Goal: Use online tool/utility: Utilize a website feature to perform a specific function

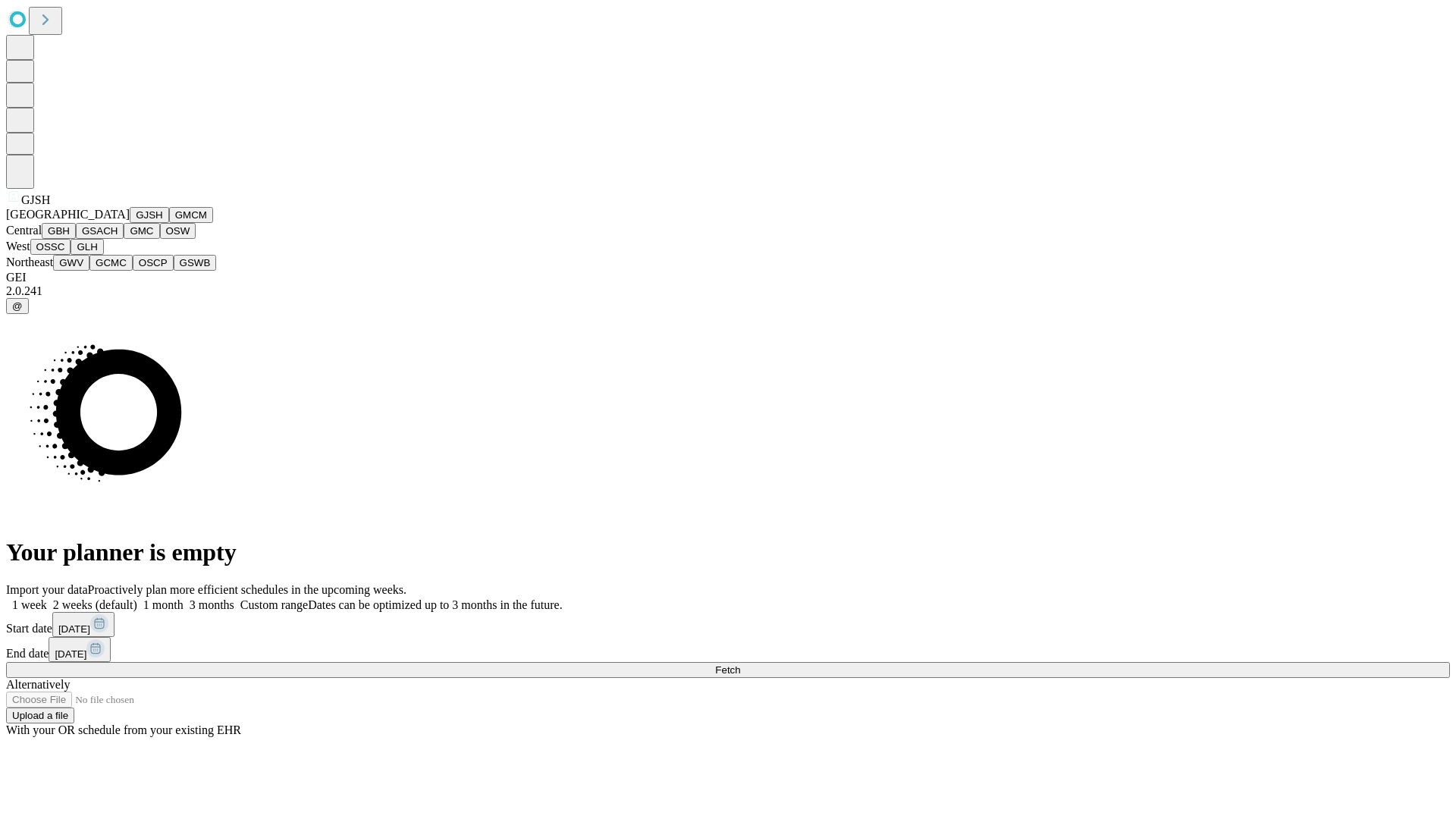
click at [129, 223] on button "GJSH" at bounding box center [149, 215] width 40 height 16
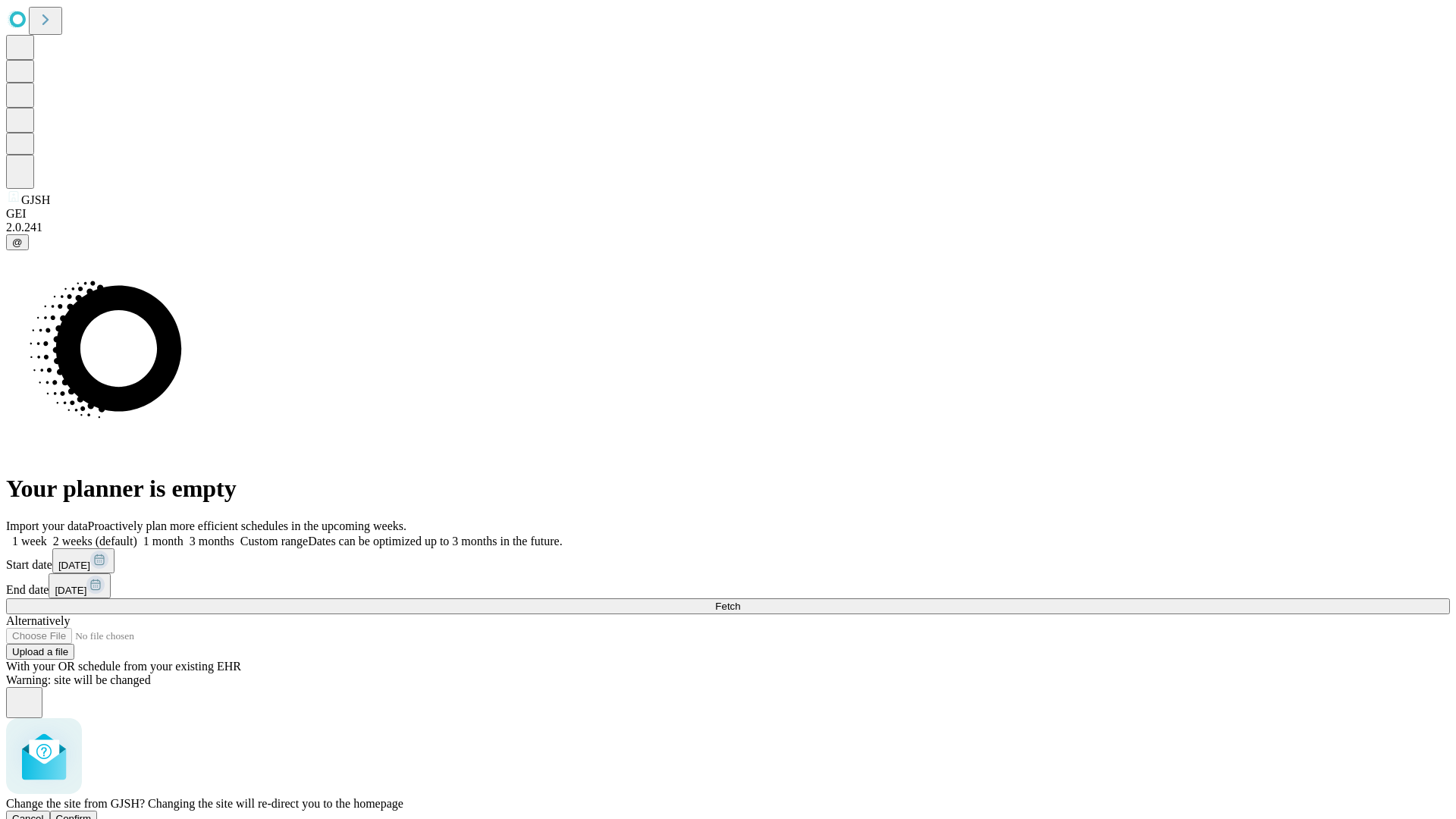
click at [92, 813] on span "Confirm" at bounding box center [74, 818] width 36 height 11
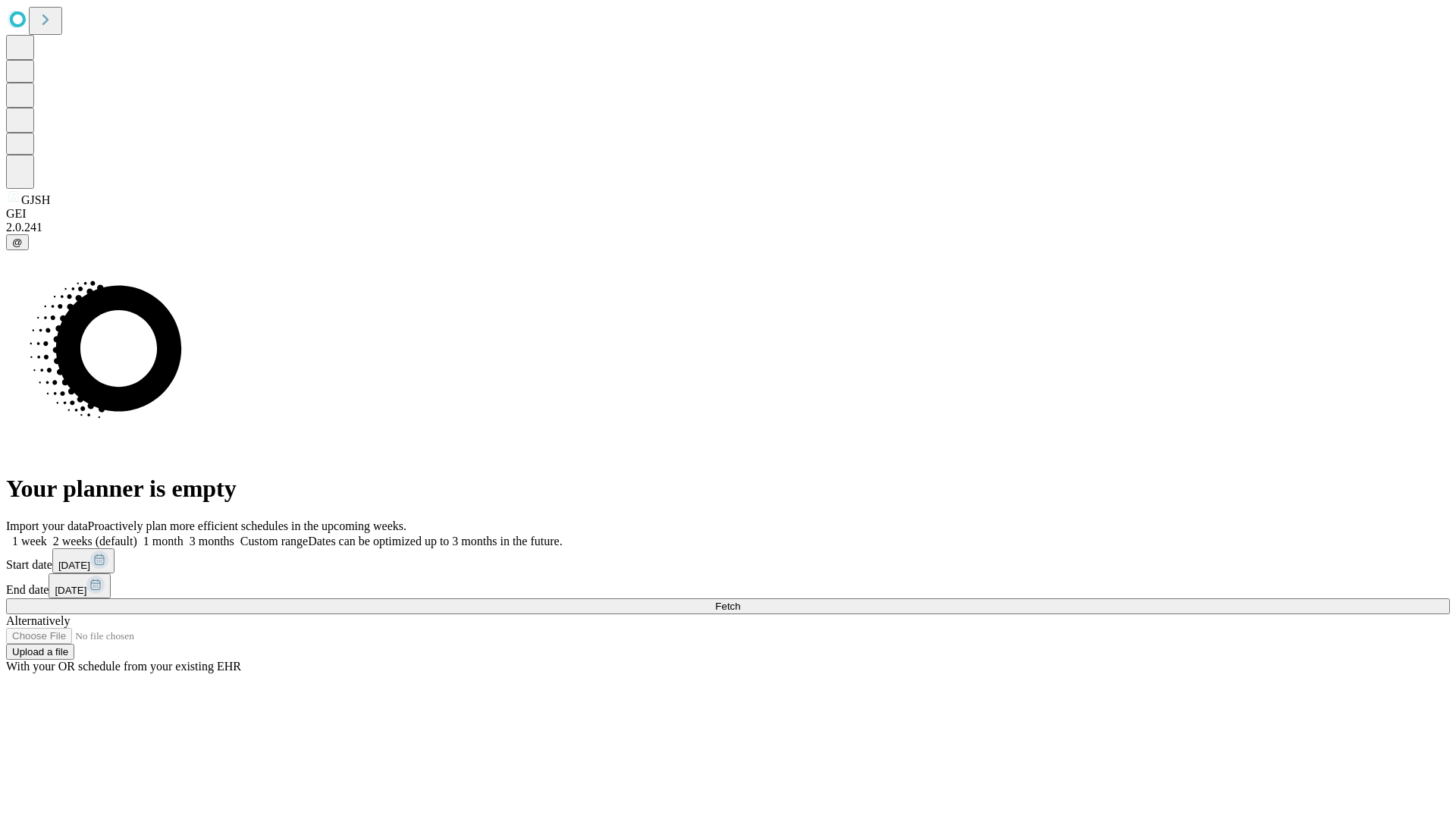
click at [137, 535] on label "2 weeks (default)" at bounding box center [92, 541] width 91 height 13
click at [740, 601] on span "Fetch" at bounding box center [727, 606] width 25 height 11
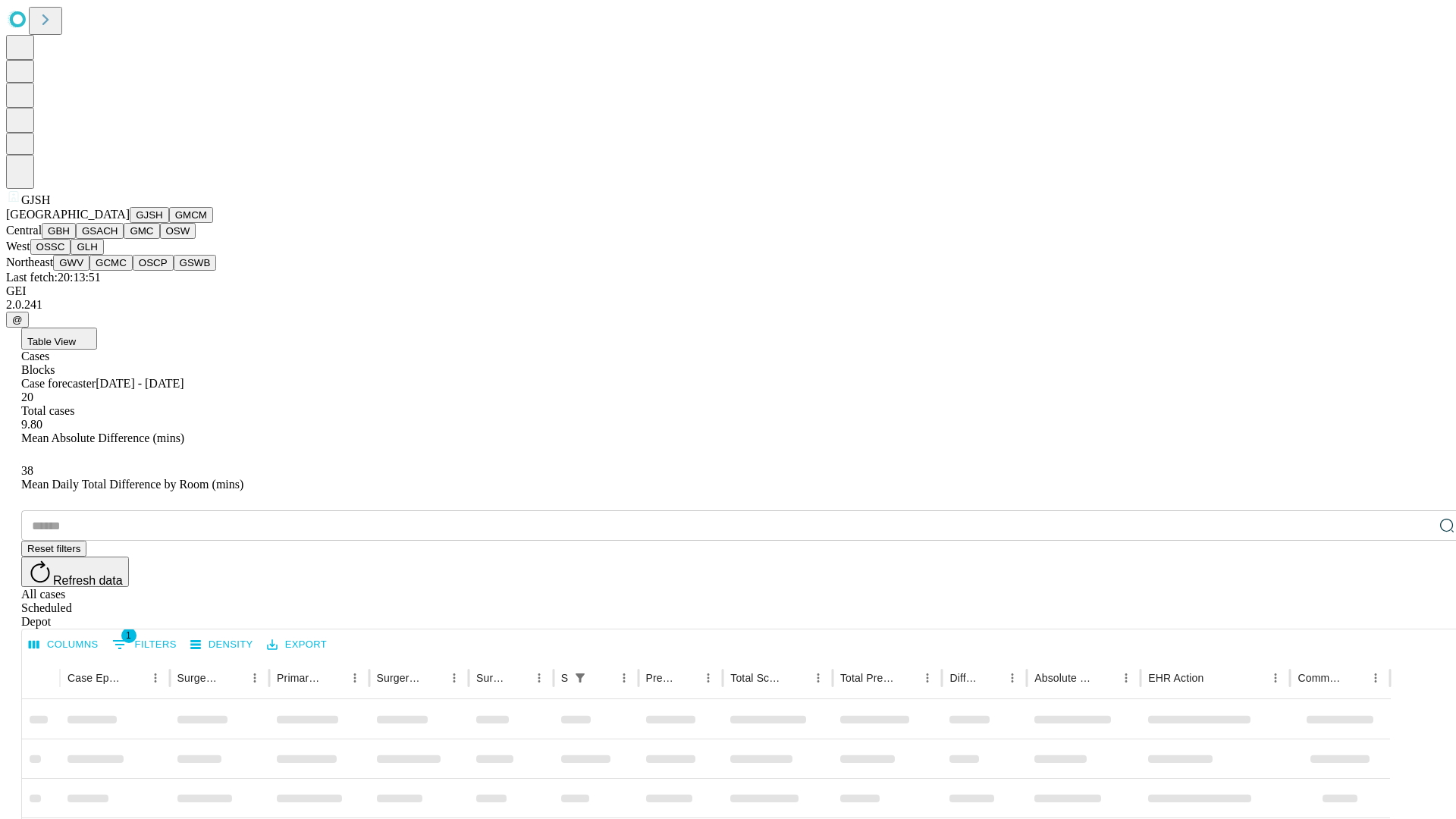
click at [169, 223] on button "GMCM" at bounding box center [191, 215] width 44 height 16
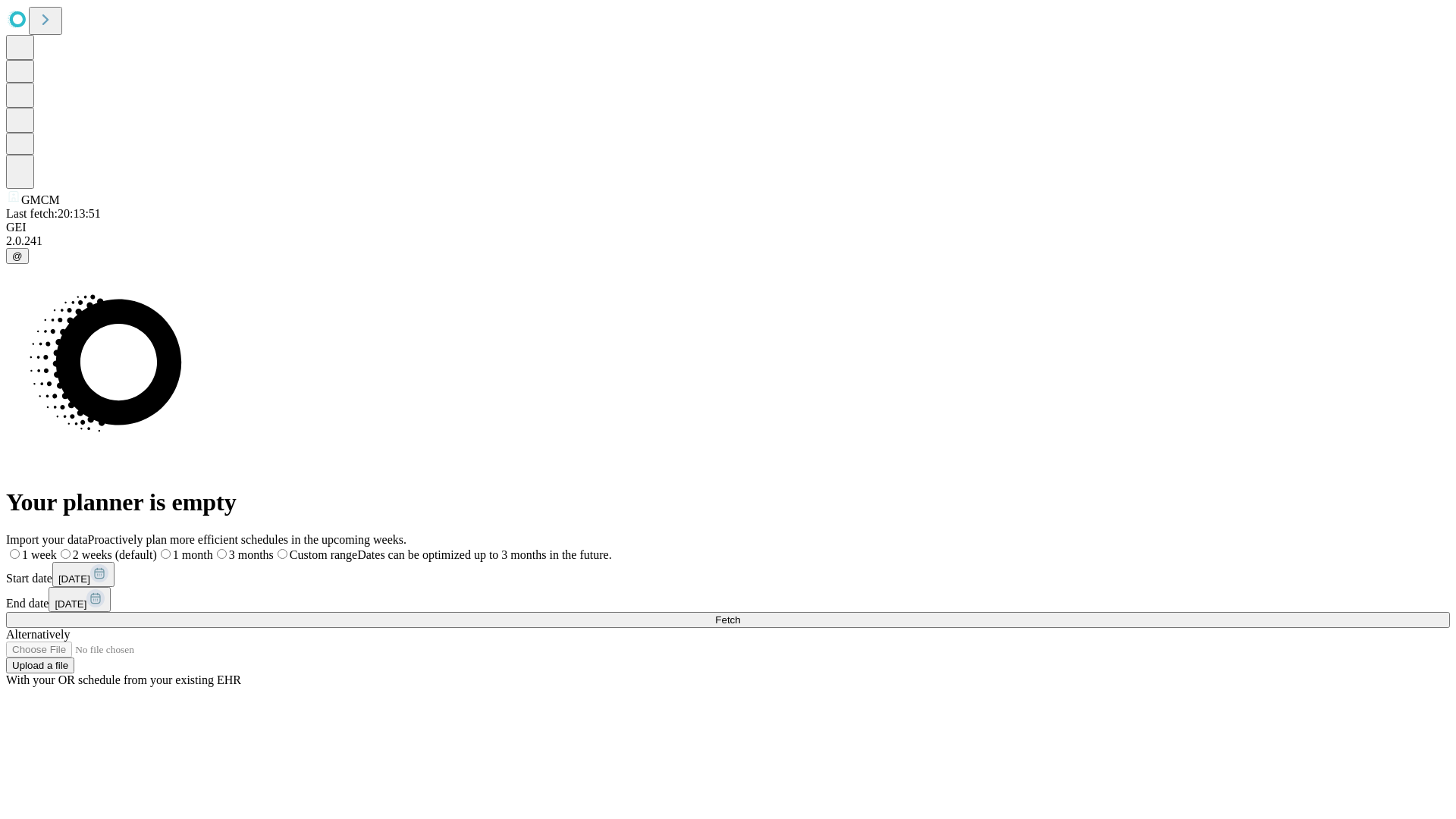
click at [157, 549] on label "2 weeks (default)" at bounding box center [107, 555] width 101 height 13
click at [740, 615] on span "Fetch" at bounding box center [727, 620] width 25 height 11
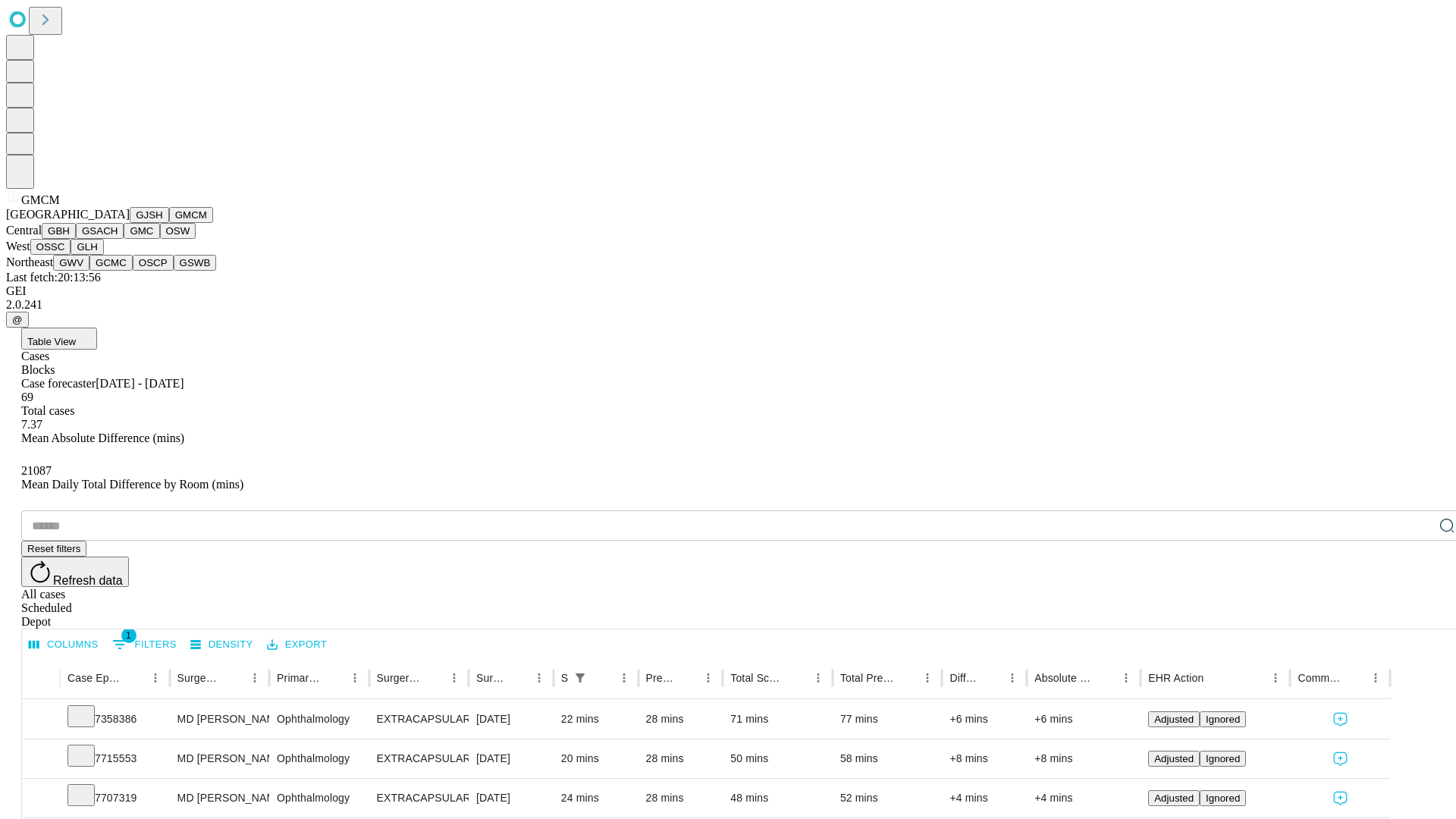
click at [76, 239] on button "GBH" at bounding box center [59, 231] width 34 height 16
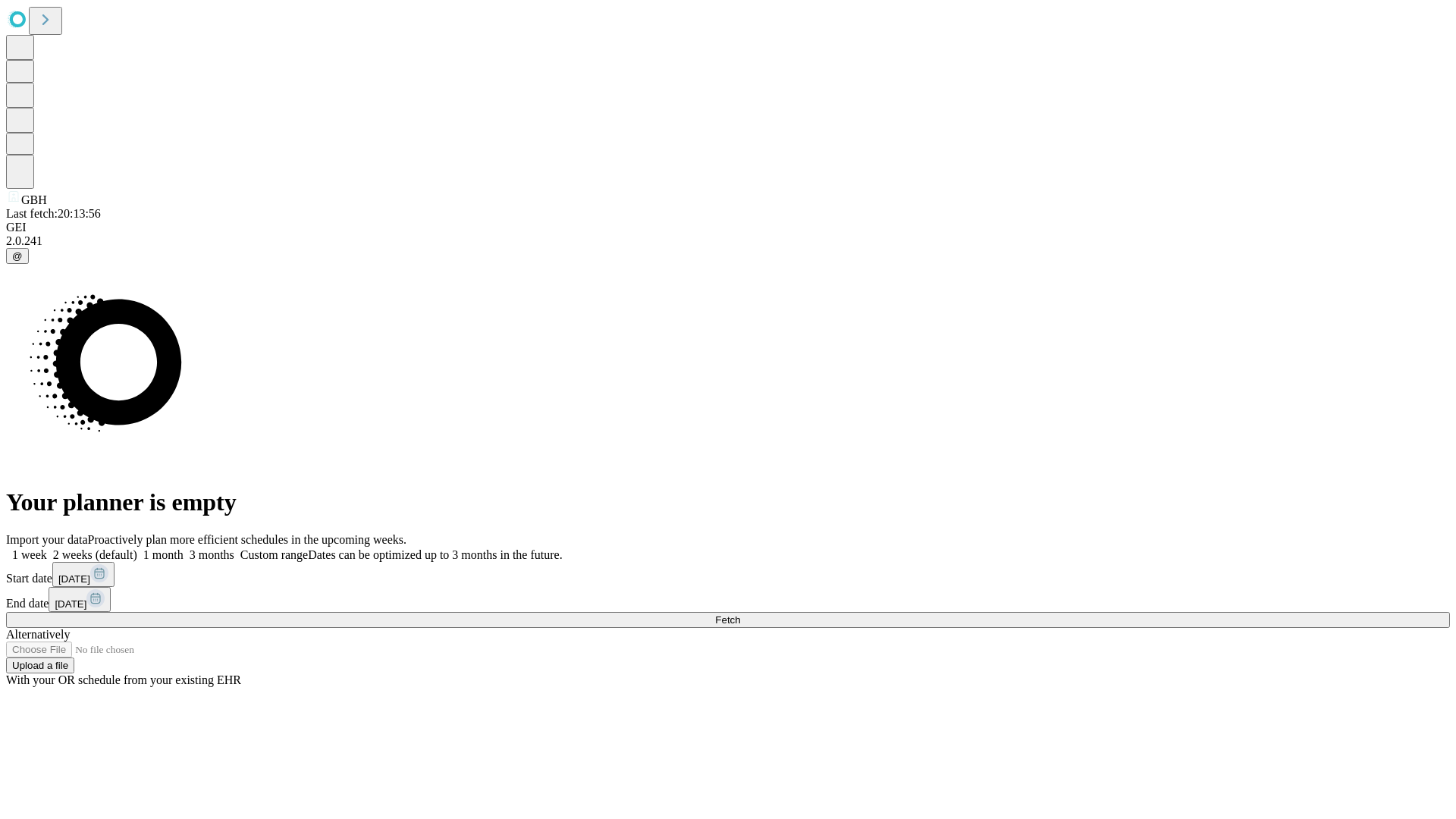
click at [137, 549] on label "2 weeks (default)" at bounding box center [92, 555] width 91 height 13
click at [740, 615] on span "Fetch" at bounding box center [727, 620] width 25 height 11
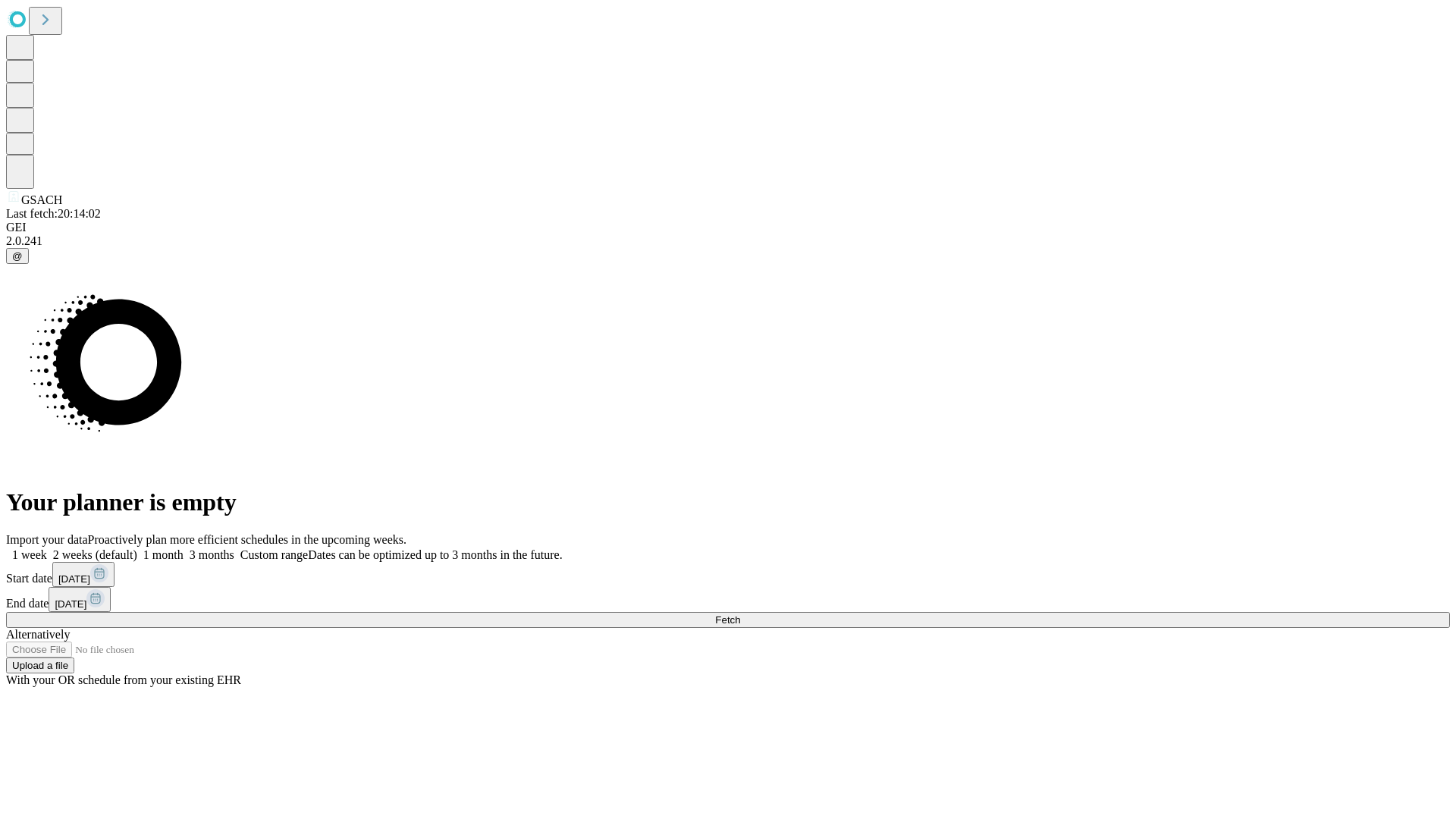
click at [137, 549] on label "2 weeks (default)" at bounding box center [92, 555] width 91 height 13
click at [740, 615] on span "Fetch" at bounding box center [727, 620] width 25 height 11
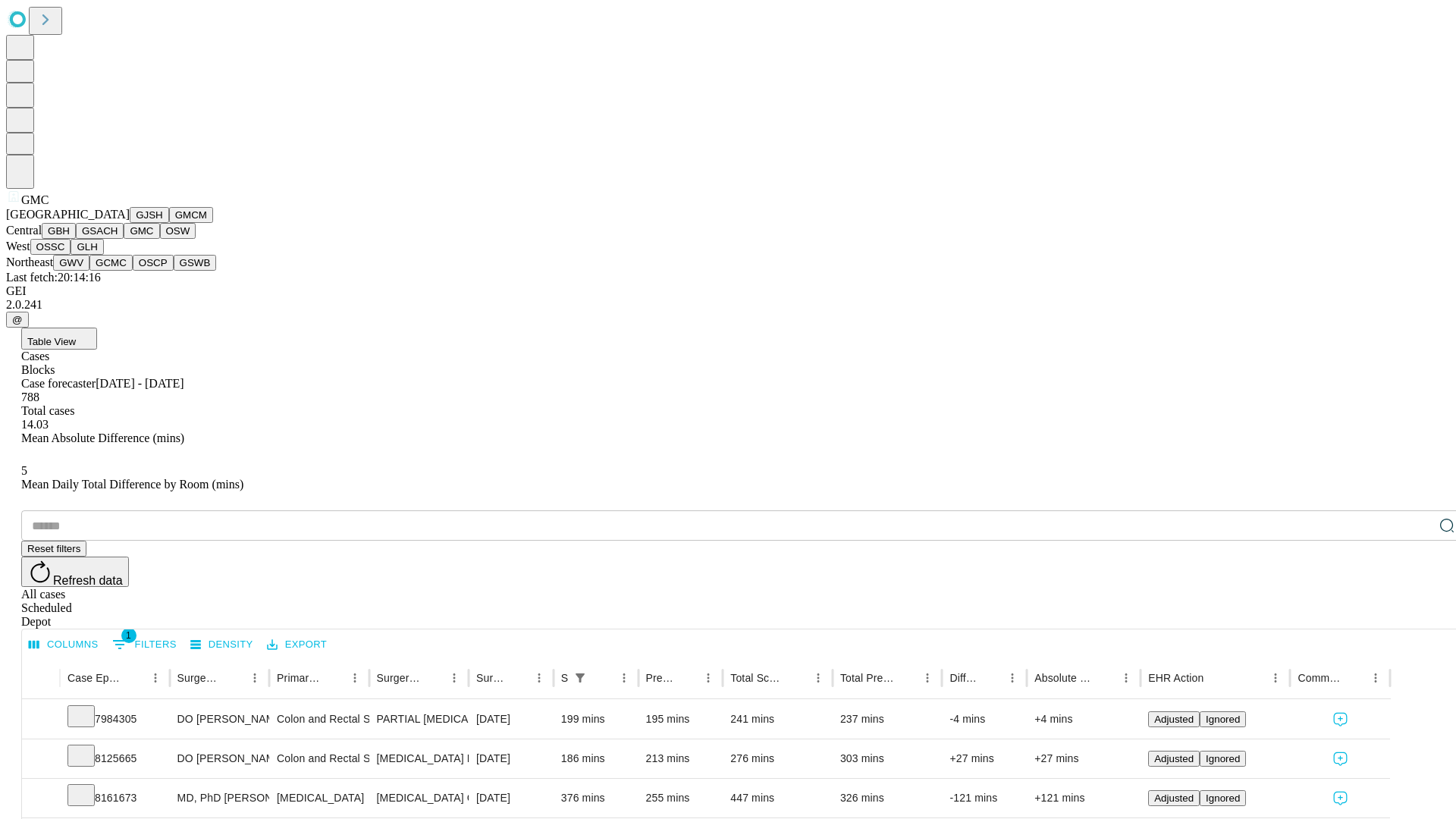
click at [160, 239] on button "OSW" at bounding box center [178, 231] width 37 height 16
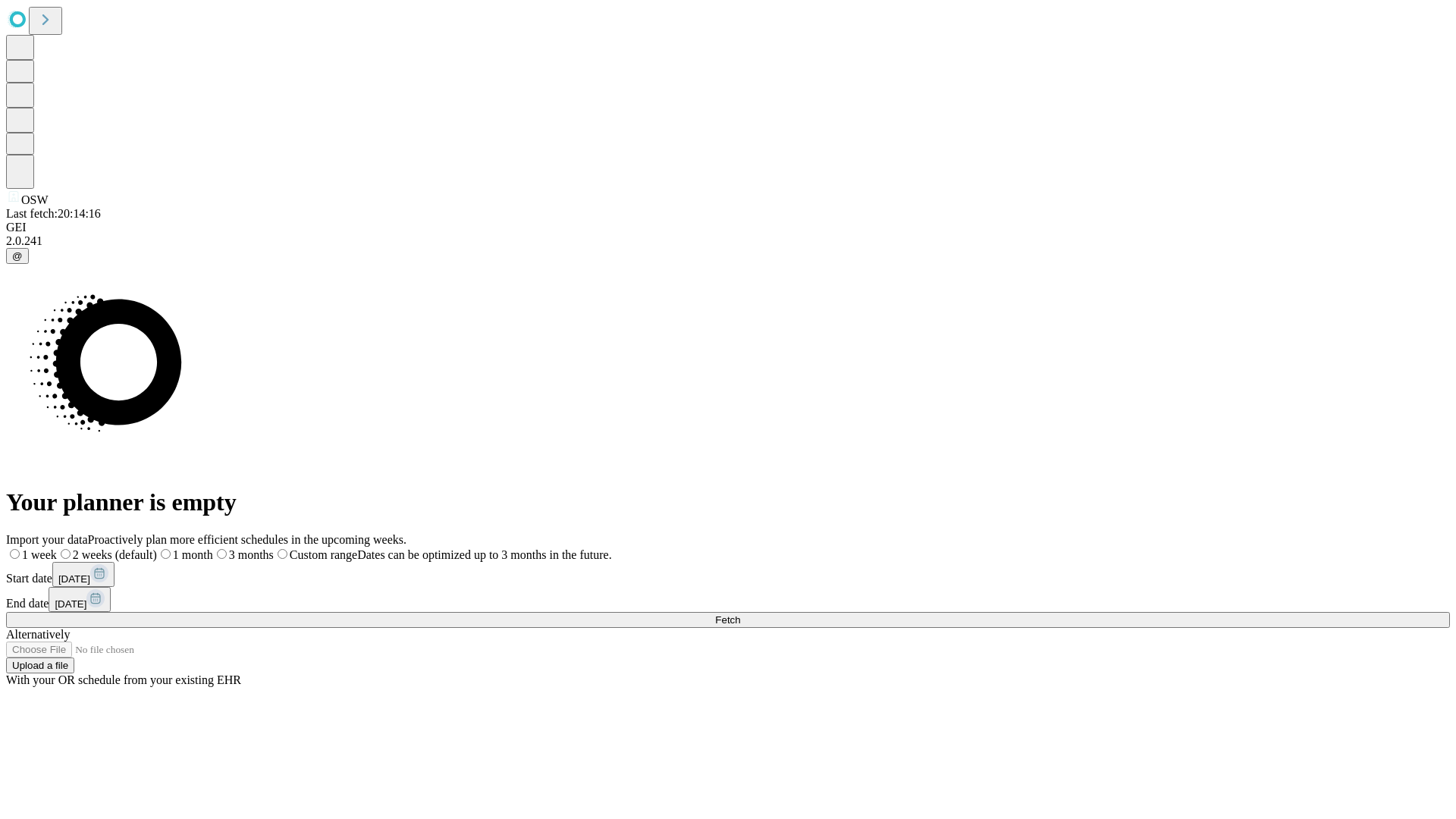
click at [157, 549] on label "2 weeks (default)" at bounding box center [107, 555] width 101 height 13
click at [740, 615] on span "Fetch" at bounding box center [727, 620] width 25 height 11
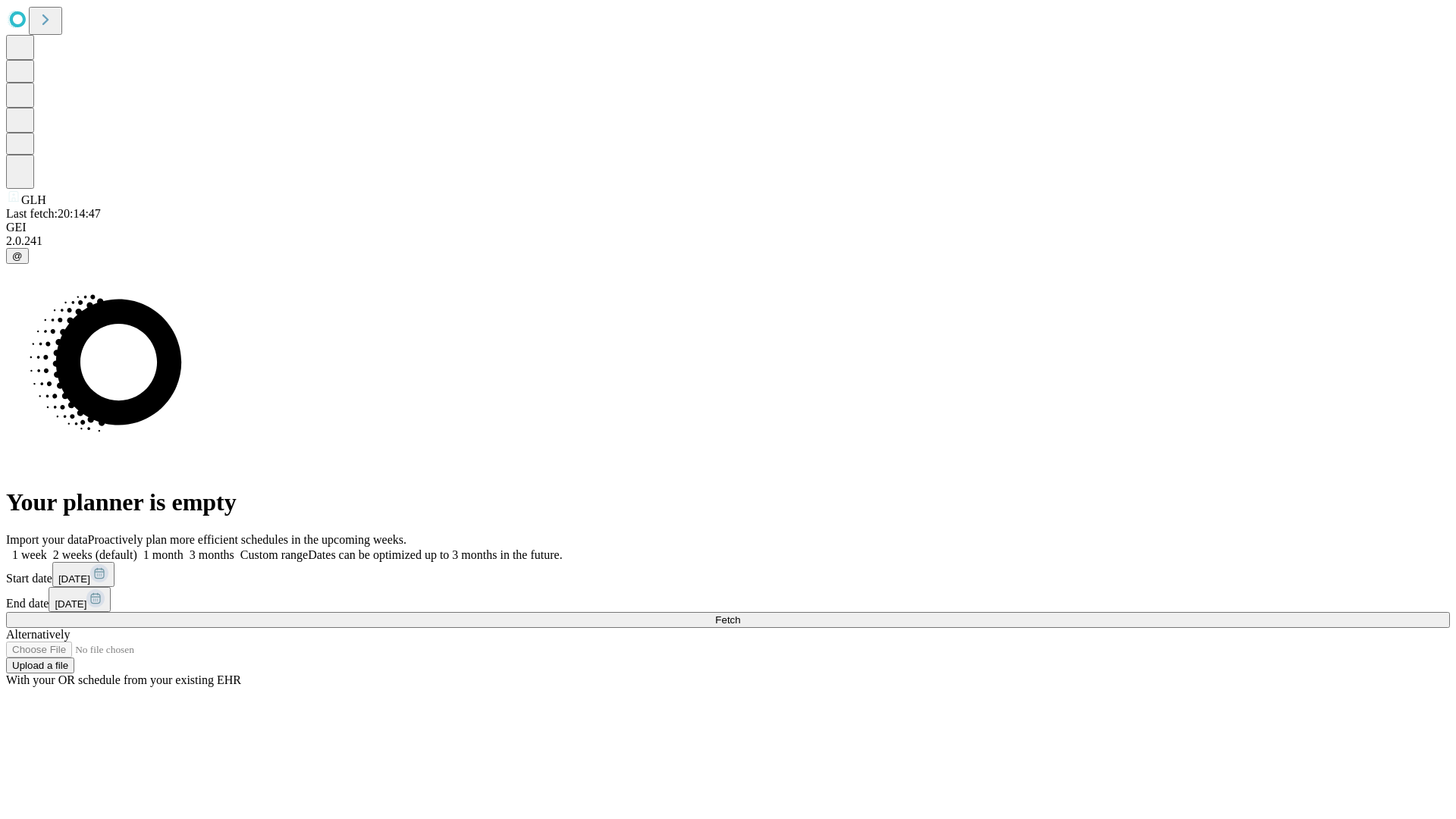
click at [137, 549] on label "2 weeks (default)" at bounding box center [92, 555] width 91 height 13
click at [740, 615] on span "Fetch" at bounding box center [727, 620] width 25 height 11
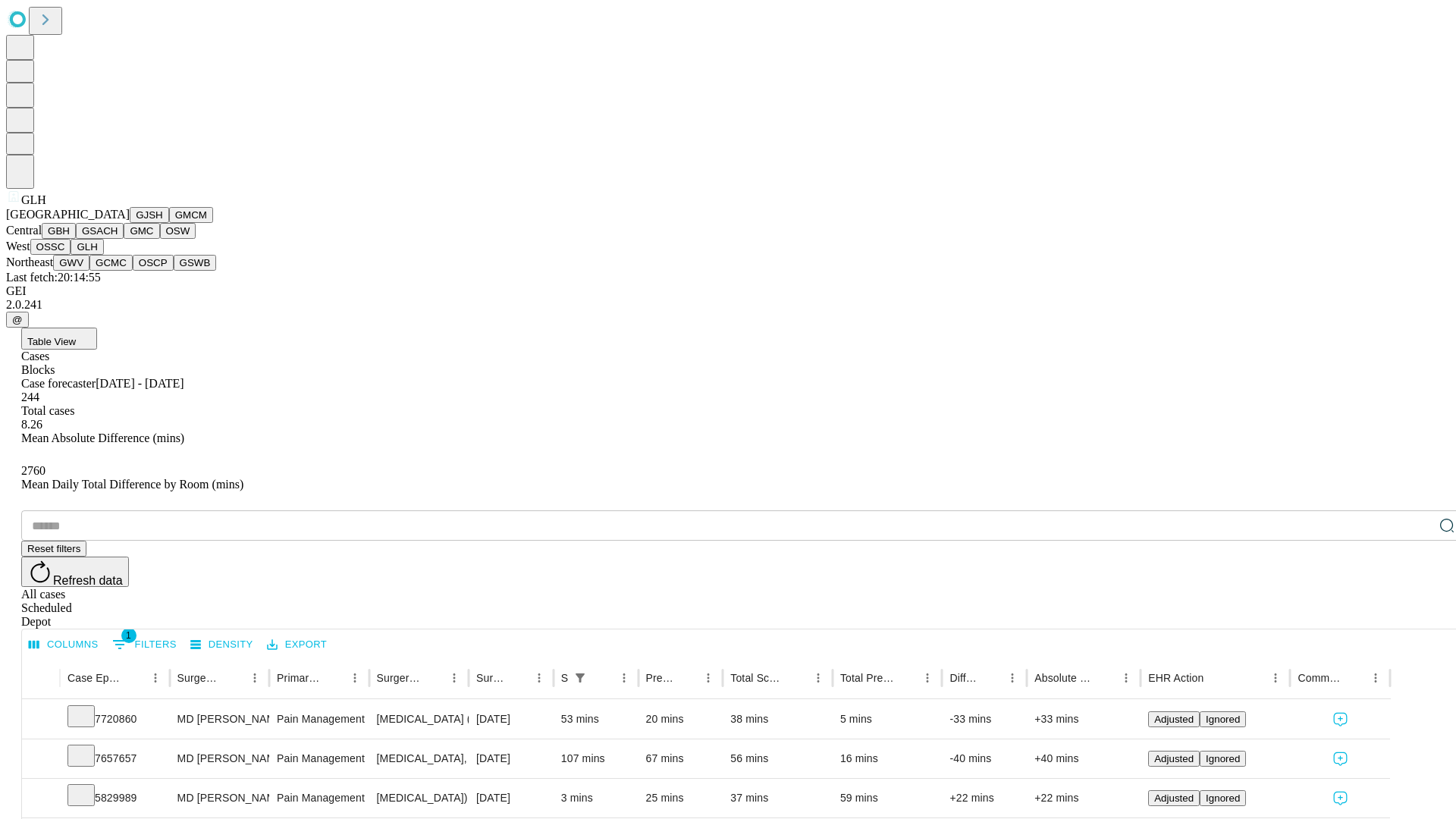
click at [90, 271] on button "GWV" at bounding box center [71, 263] width 37 height 16
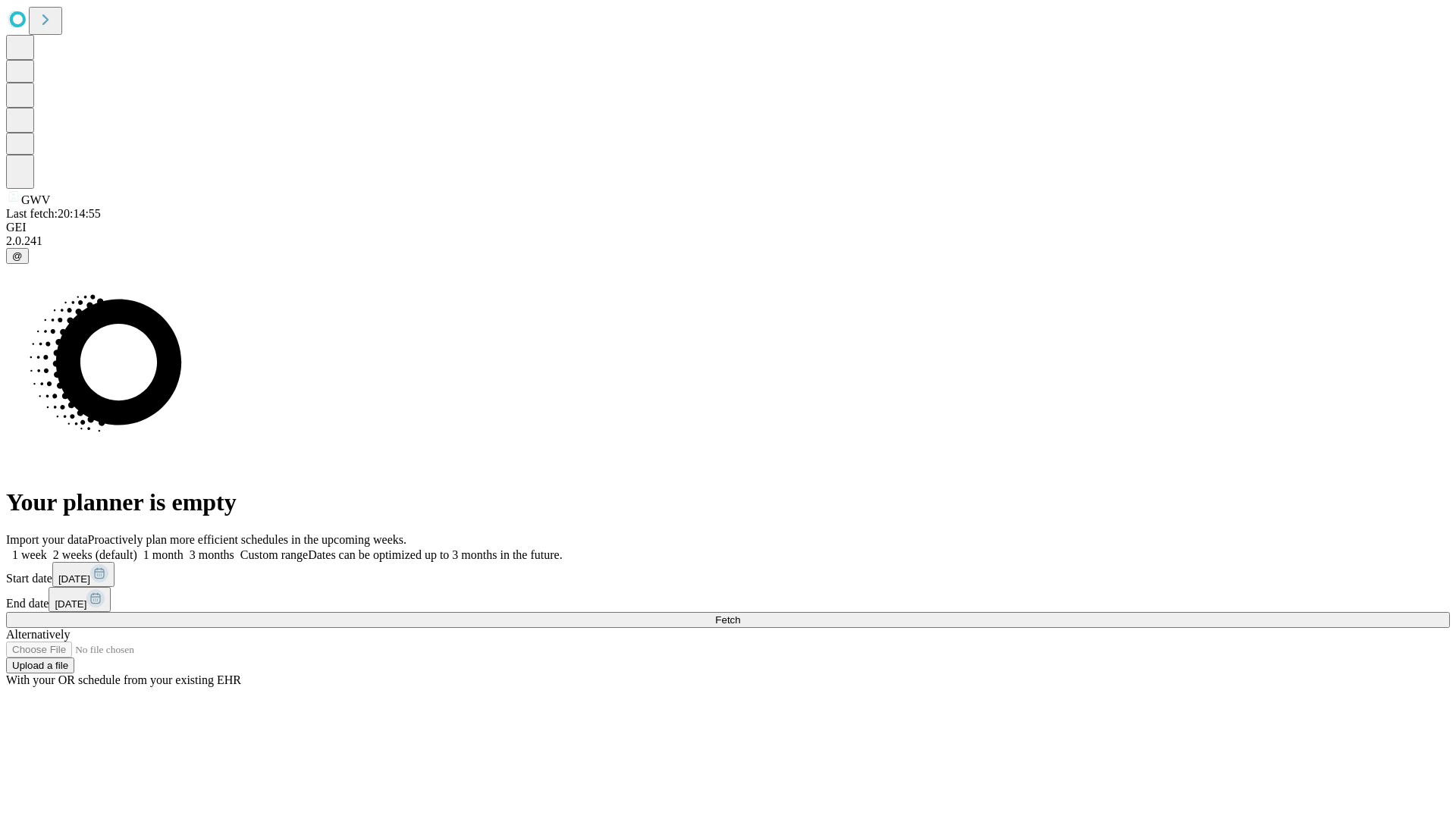
click at [137, 549] on label "2 weeks (default)" at bounding box center [92, 555] width 91 height 13
click at [740, 615] on span "Fetch" at bounding box center [727, 620] width 25 height 11
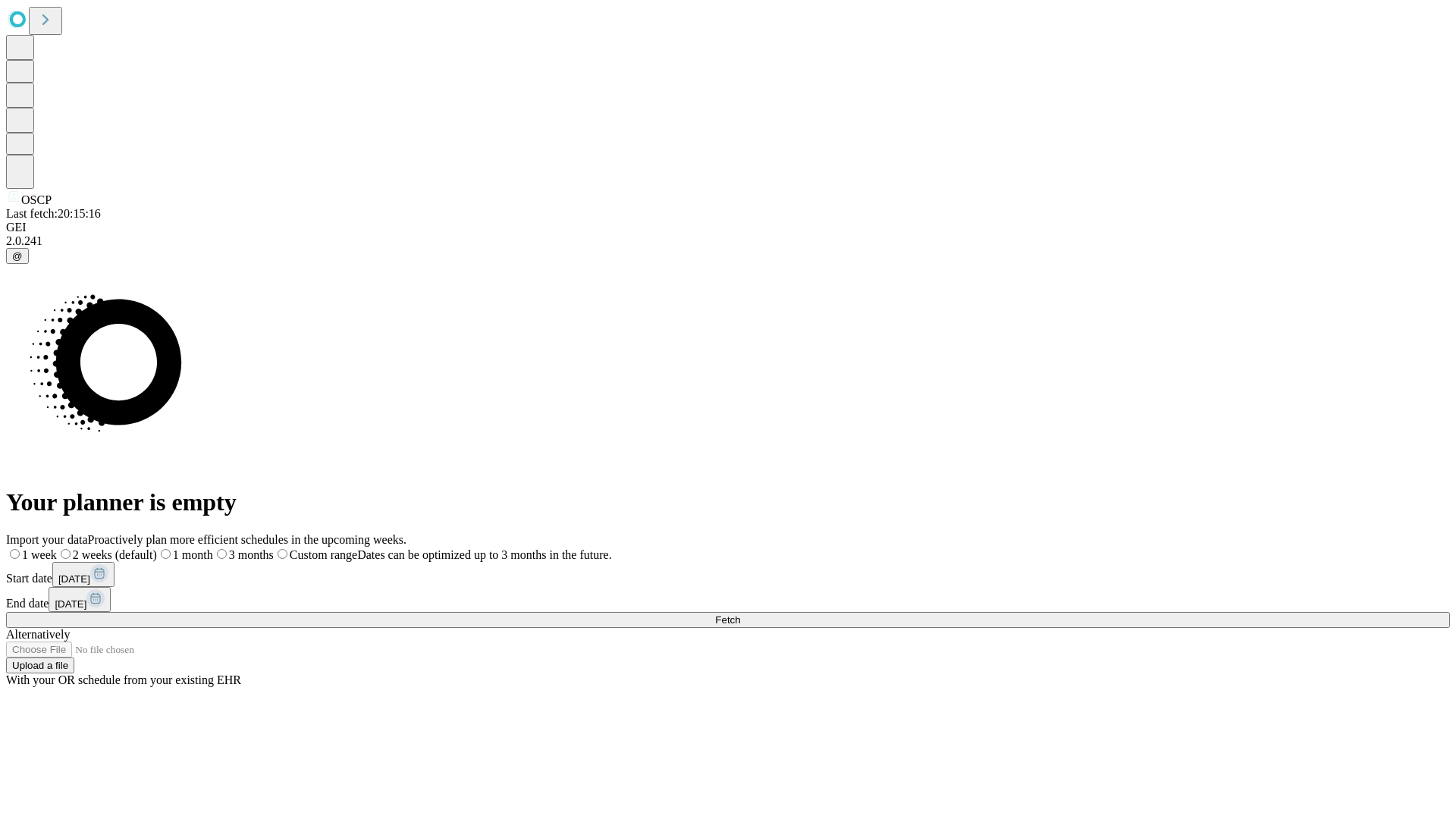
click at [157, 549] on label "2 weeks (default)" at bounding box center [107, 555] width 101 height 13
click at [740, 615] on span "Fetch" at bounding box center [727, 620] width 25 height 11
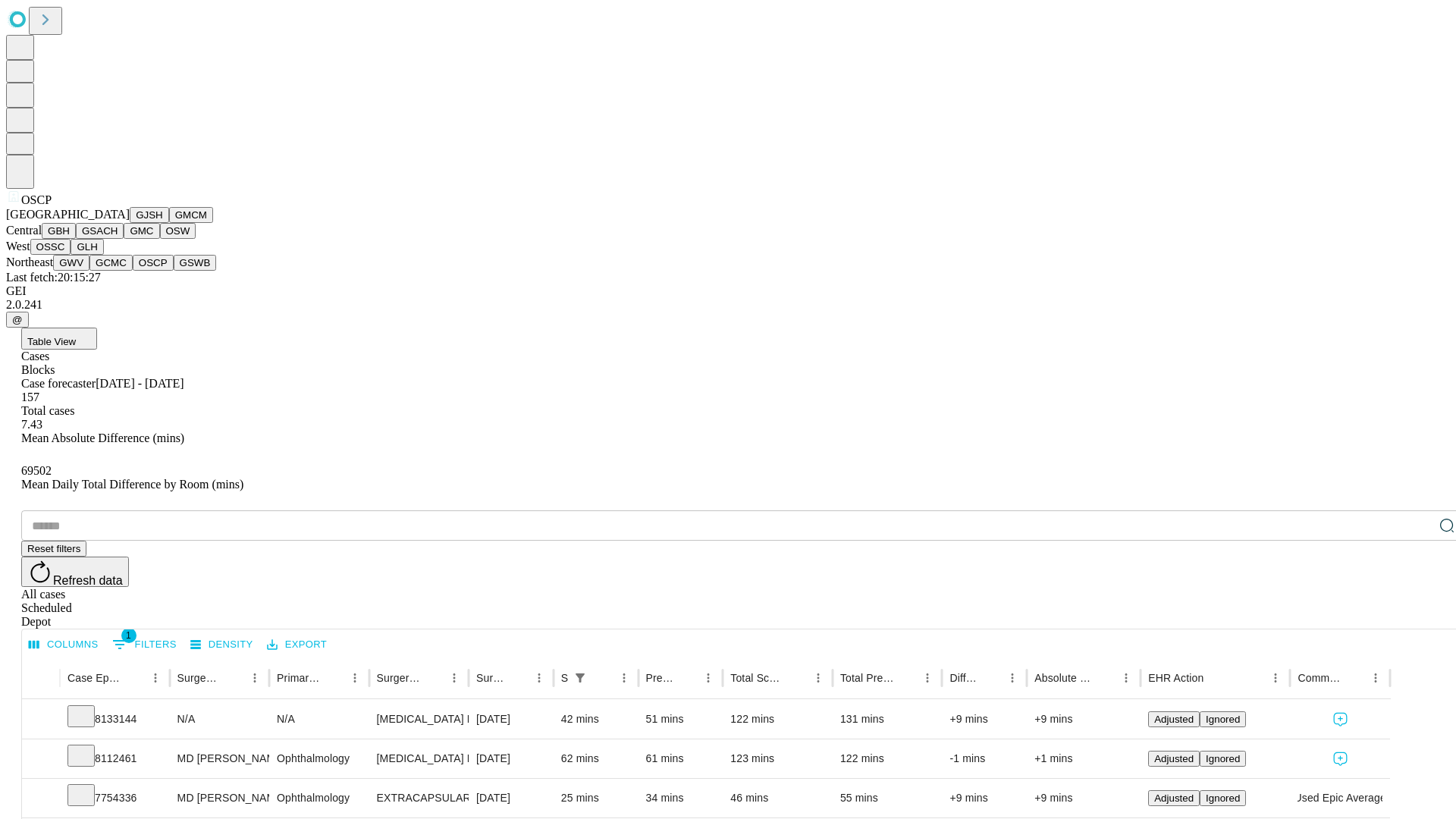
click at [173, 271] on button "GSWB" at bounding box center [194, 263] width 43 height 16
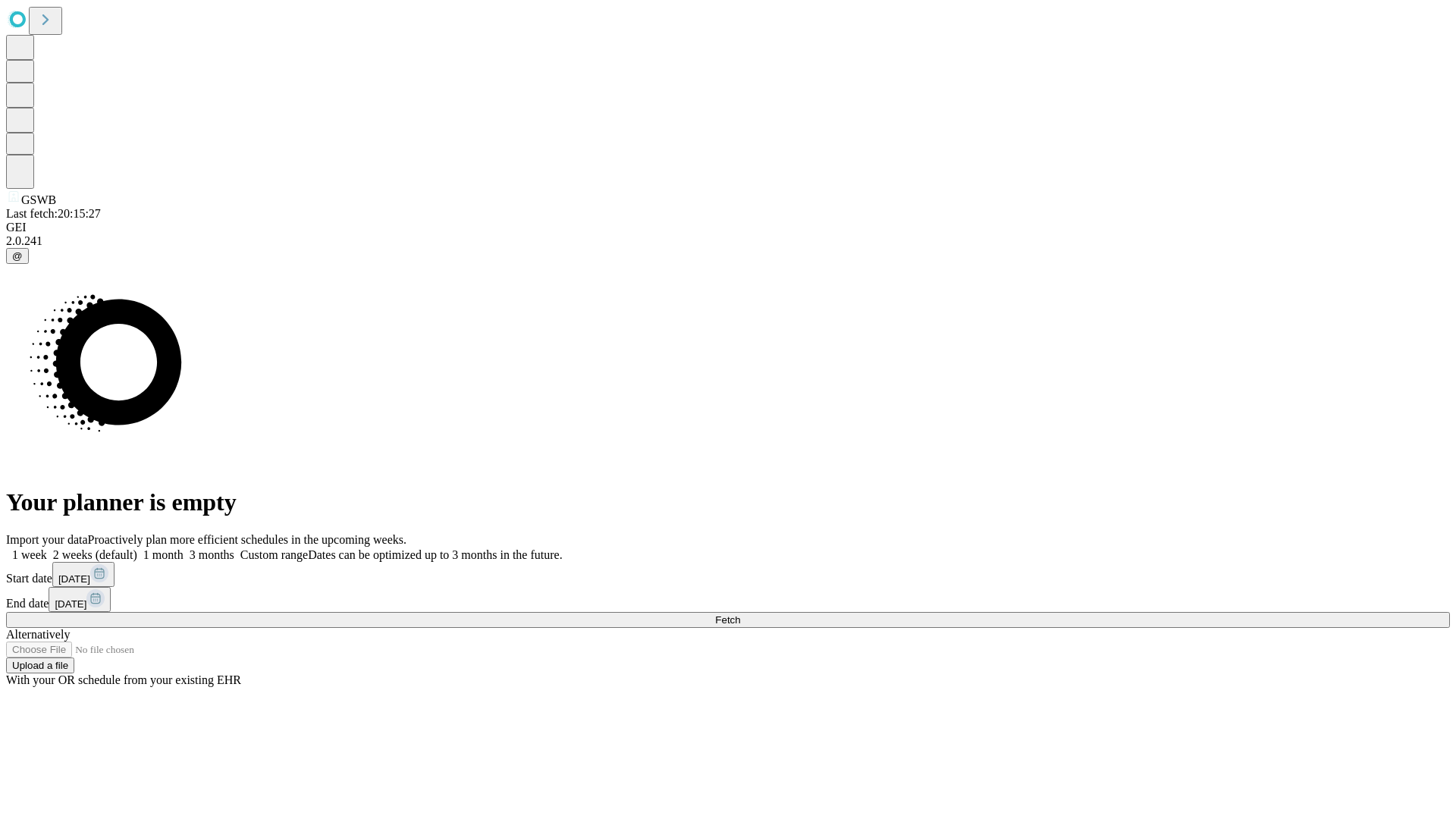
click at [137, 549] on label "2 weeks (default)" at bounding box center [92, 555] width 91 height 13
click at [740, 615] on span "Fetch" at bounding box center [727, 620] width 25 height 11
